Goal: Task Accomplishment & Management: Use online tool/utility

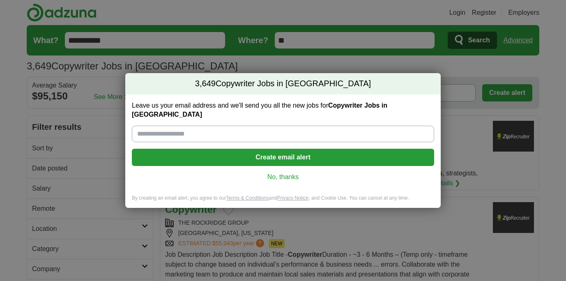
click at [285, 173] on link "No, thanks" at bounding box center [282, 177] width 289 height 9
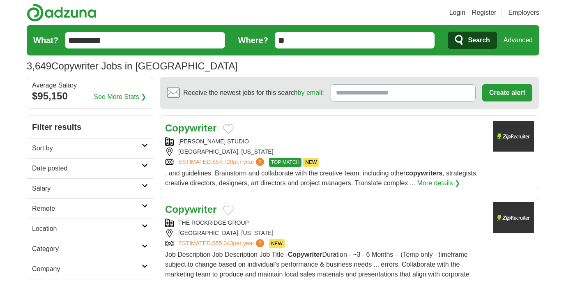
click at [142, 167] on icon at bounding box center [145, 166] width 6 height 4
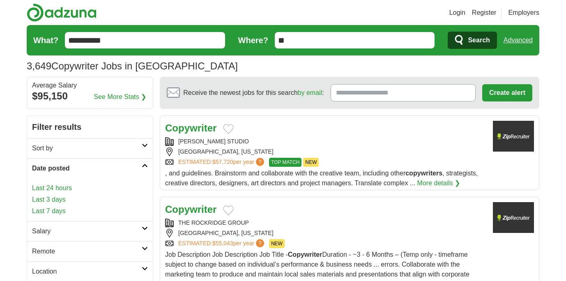
click at [46, 188] on link "Last 24 hours" at bounding box center [90, 188] width 116 height 10
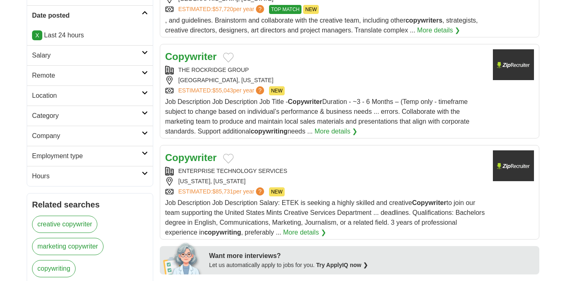
scroll to position [148, 0]
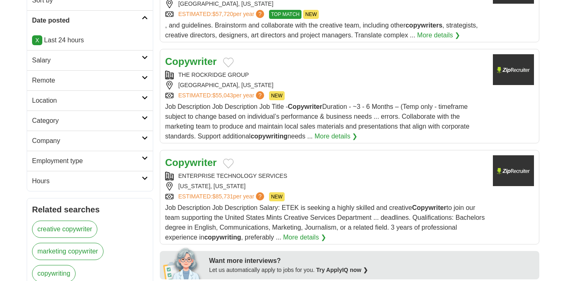
click at [142, 76] on icon at bounding box center [145, 78] width 6 height 4
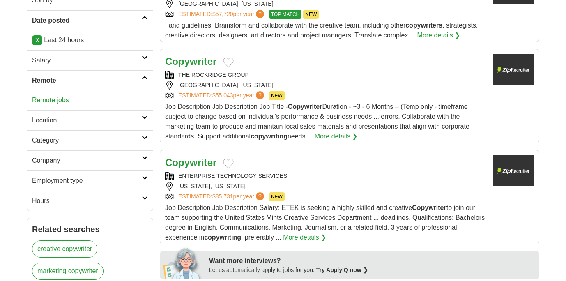
click at [49, 100] on link "Remote jobs" at bounding box center [50, 100] width 37 height 7
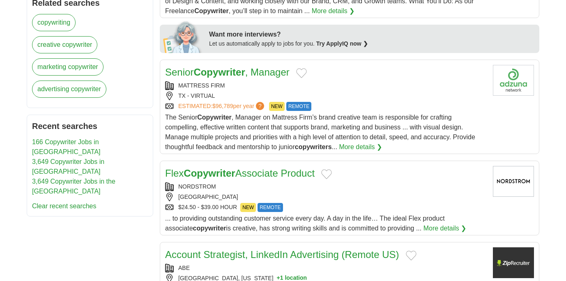
scroll to position [373, 0]
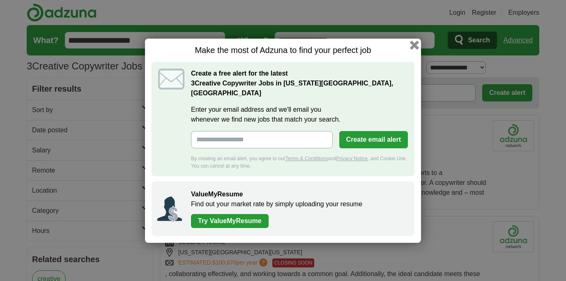
click at [415, 49] on button "button" at bounding box center [414, 44] width 9 height 9
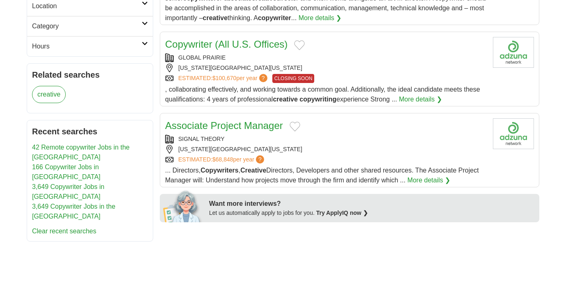
scroll to position [183, 0]
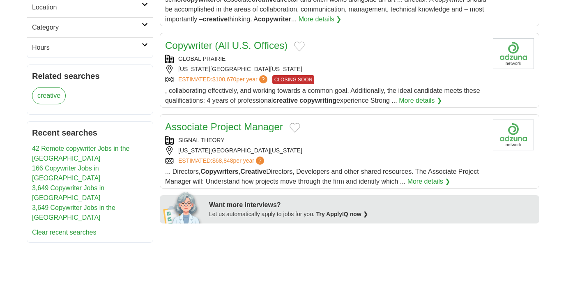
click at [73, 149] on link "42 Remote copywriter Jobs in the US" at bounding box center [80, 153] width 97 height 17
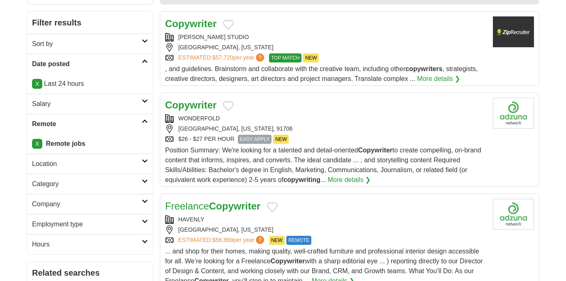
scroll to position [196, 0]
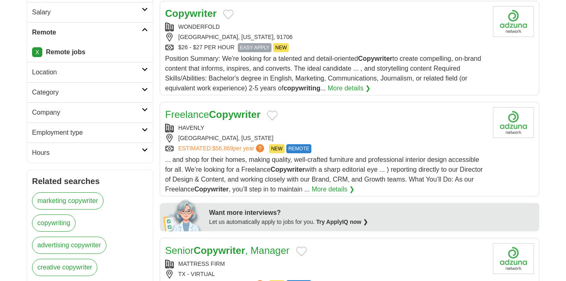
click at [204, 114] on link "Freelance Copywriter" at bounding box center [212, 114] width 95 height 11
